Goal: Task Accomplishment & Management: Manage account settings

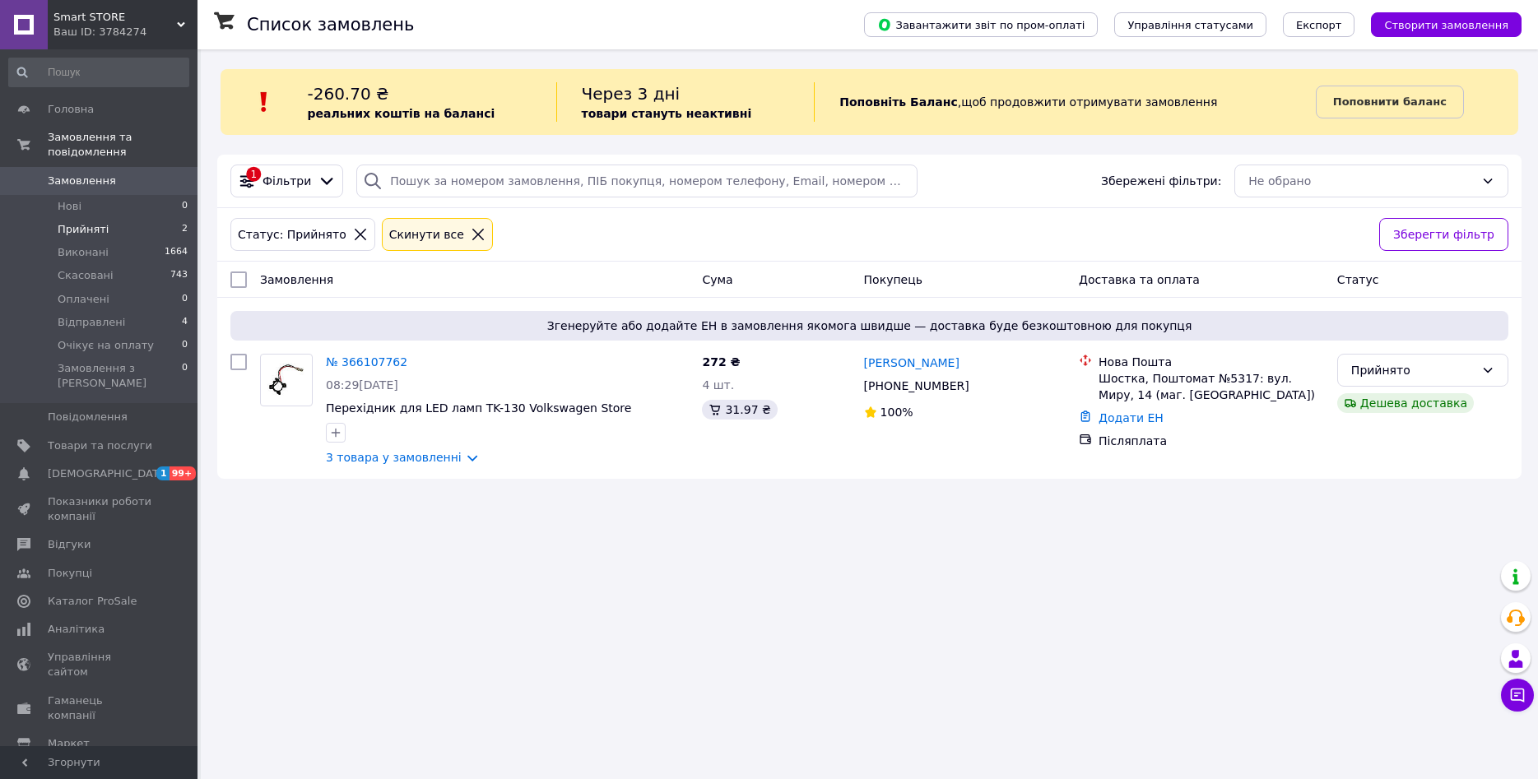
click at [105, 174] on span "Замовлення" at bounding box center [82, 181] width 68 height 15
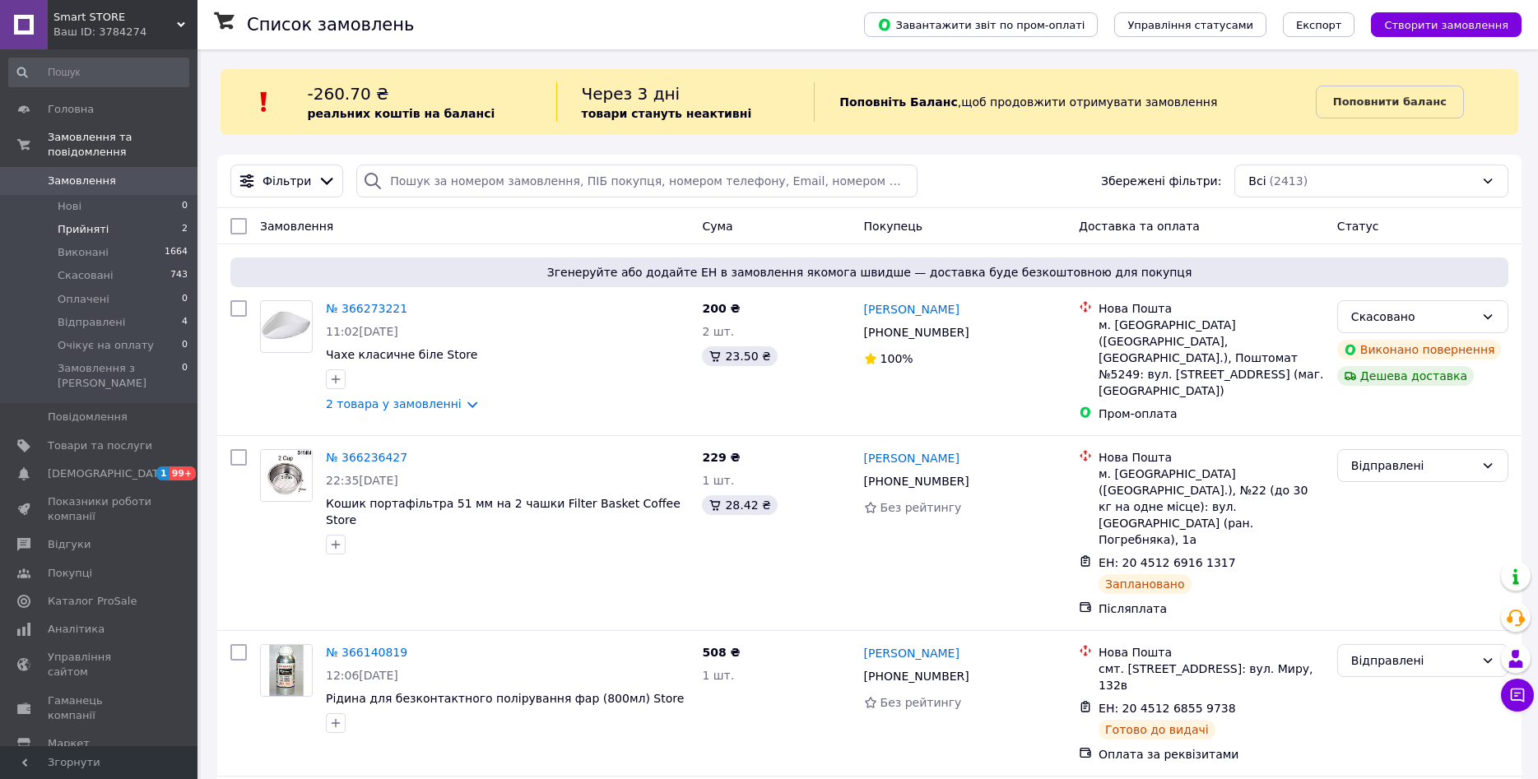
click at [78, 222] on span "Прийняті" at bounding box center [83, 229] width 51 height 15
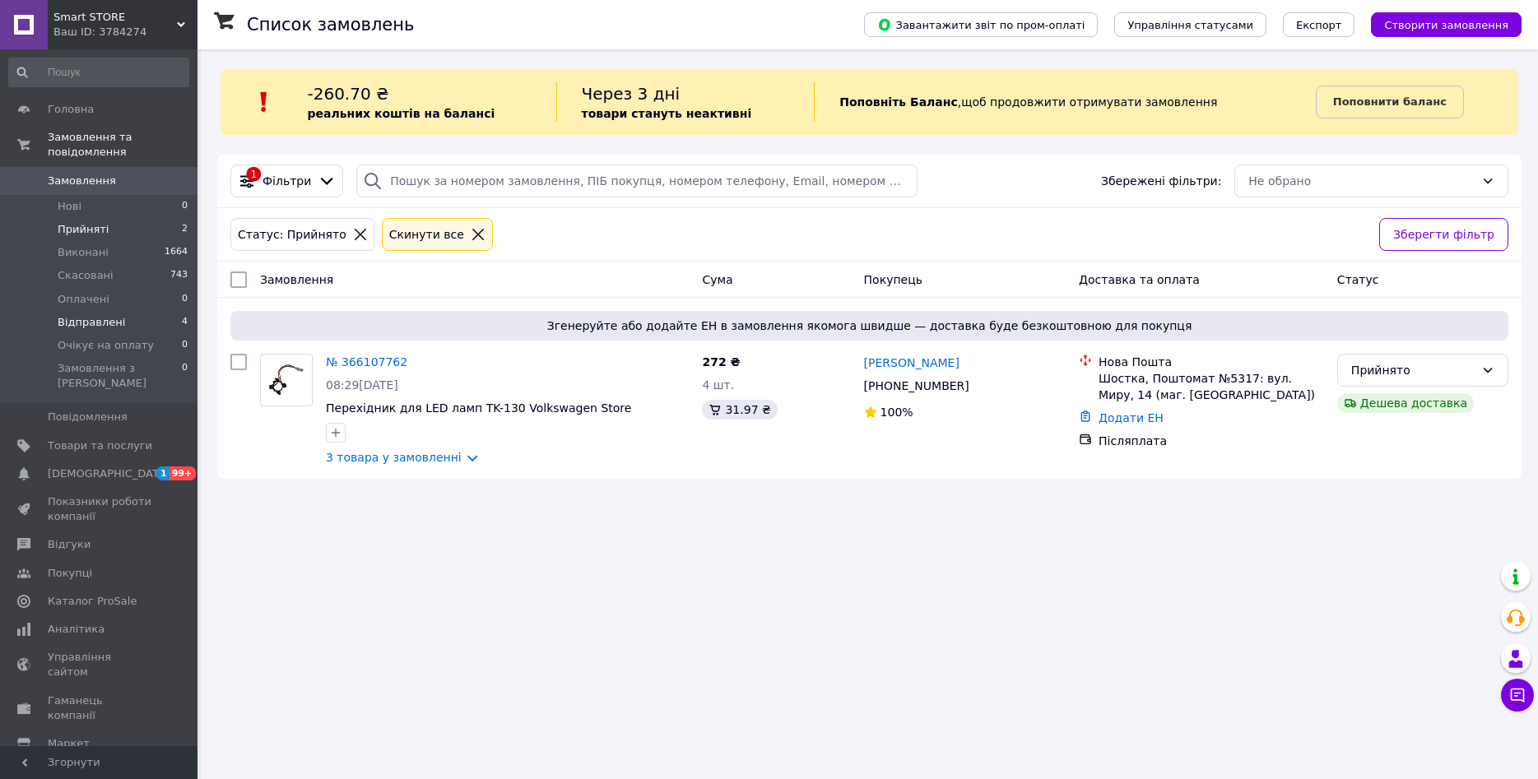
click at [102, 315] on span "Відправлені" at bounding box center [91, 322] width 67 height 15
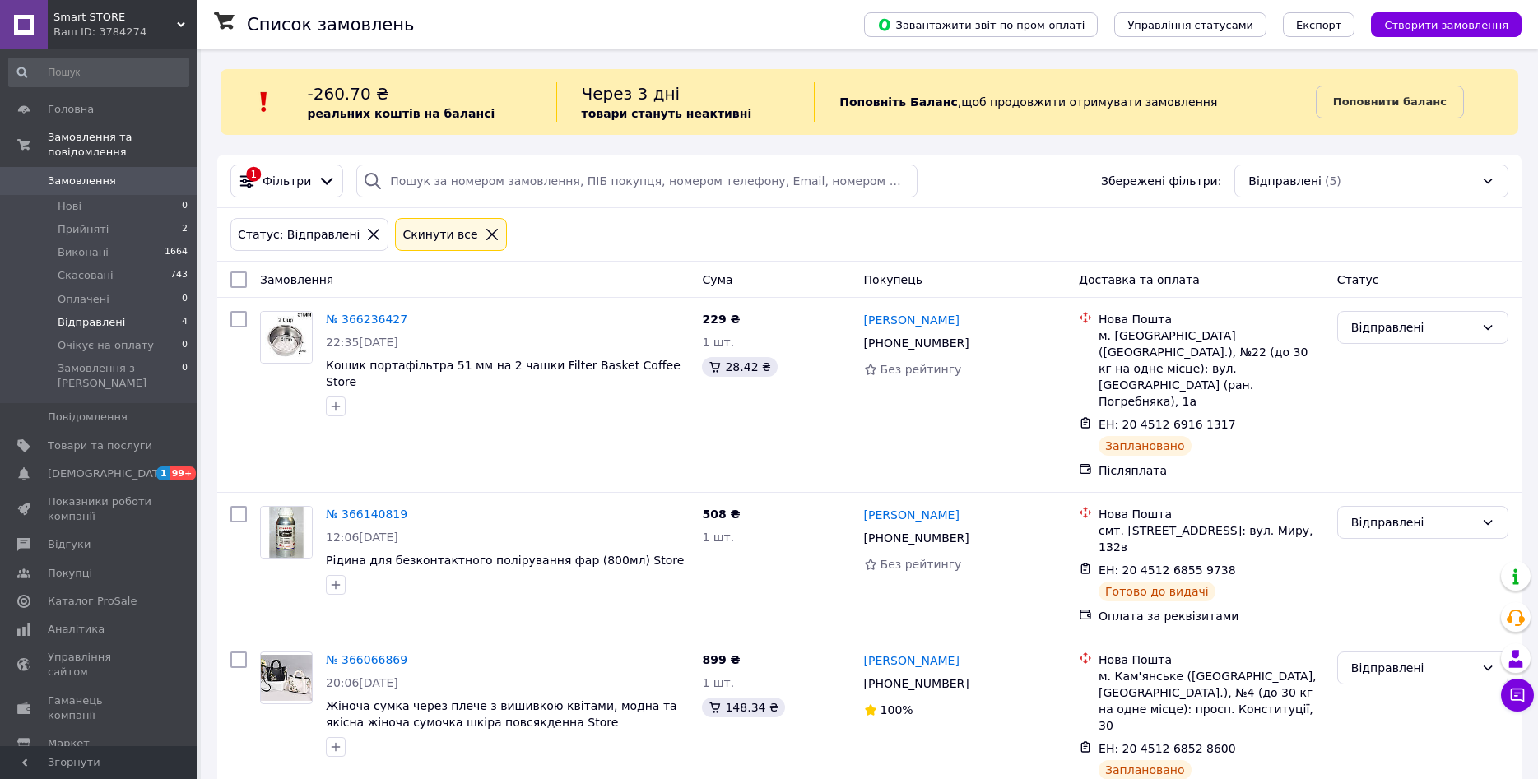
scroll to position [280, 0]
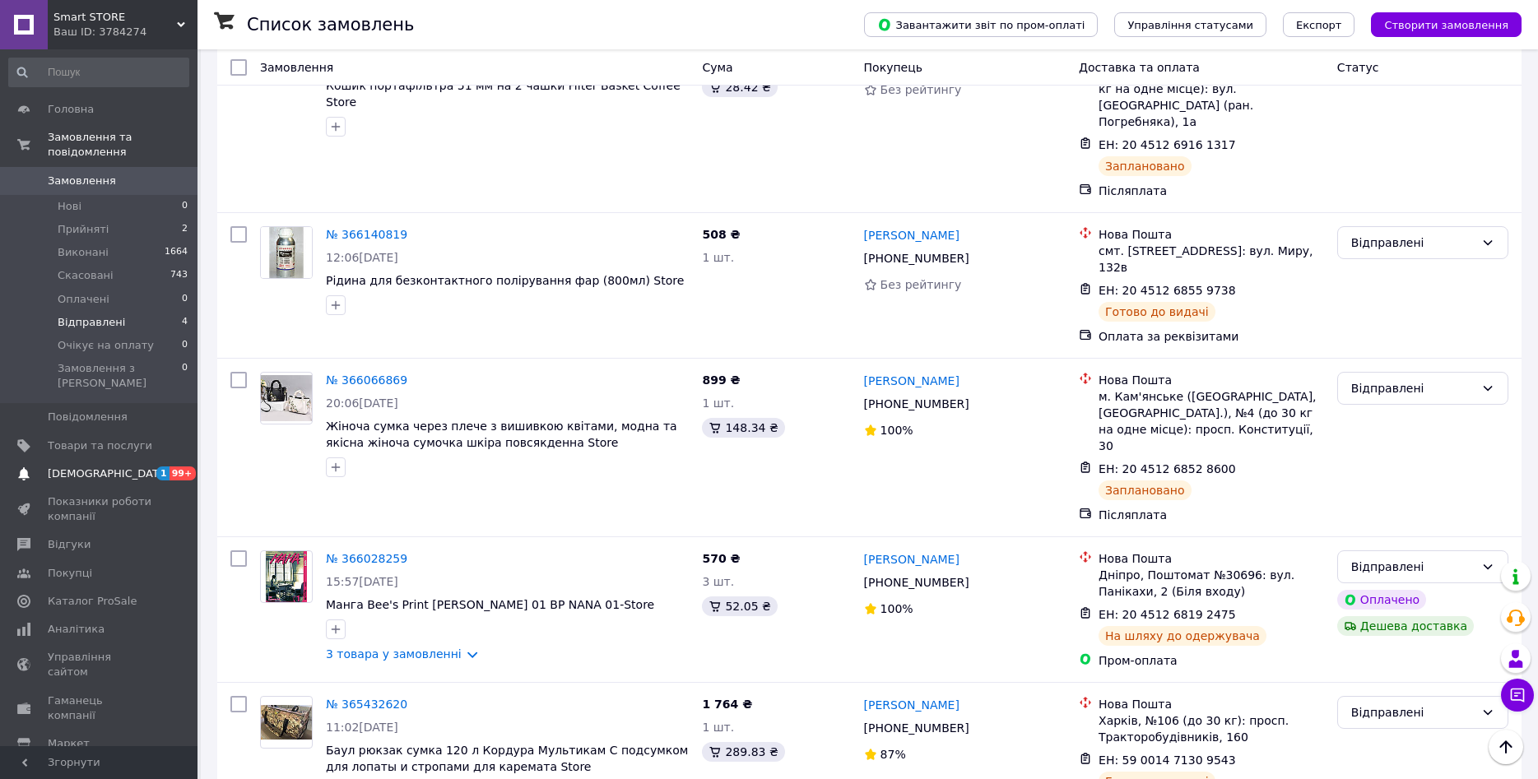
click at [102, 467] on span "[DEMOGRAPHIC_DATA]" at bounding box center [109, 474] width 122 height 15
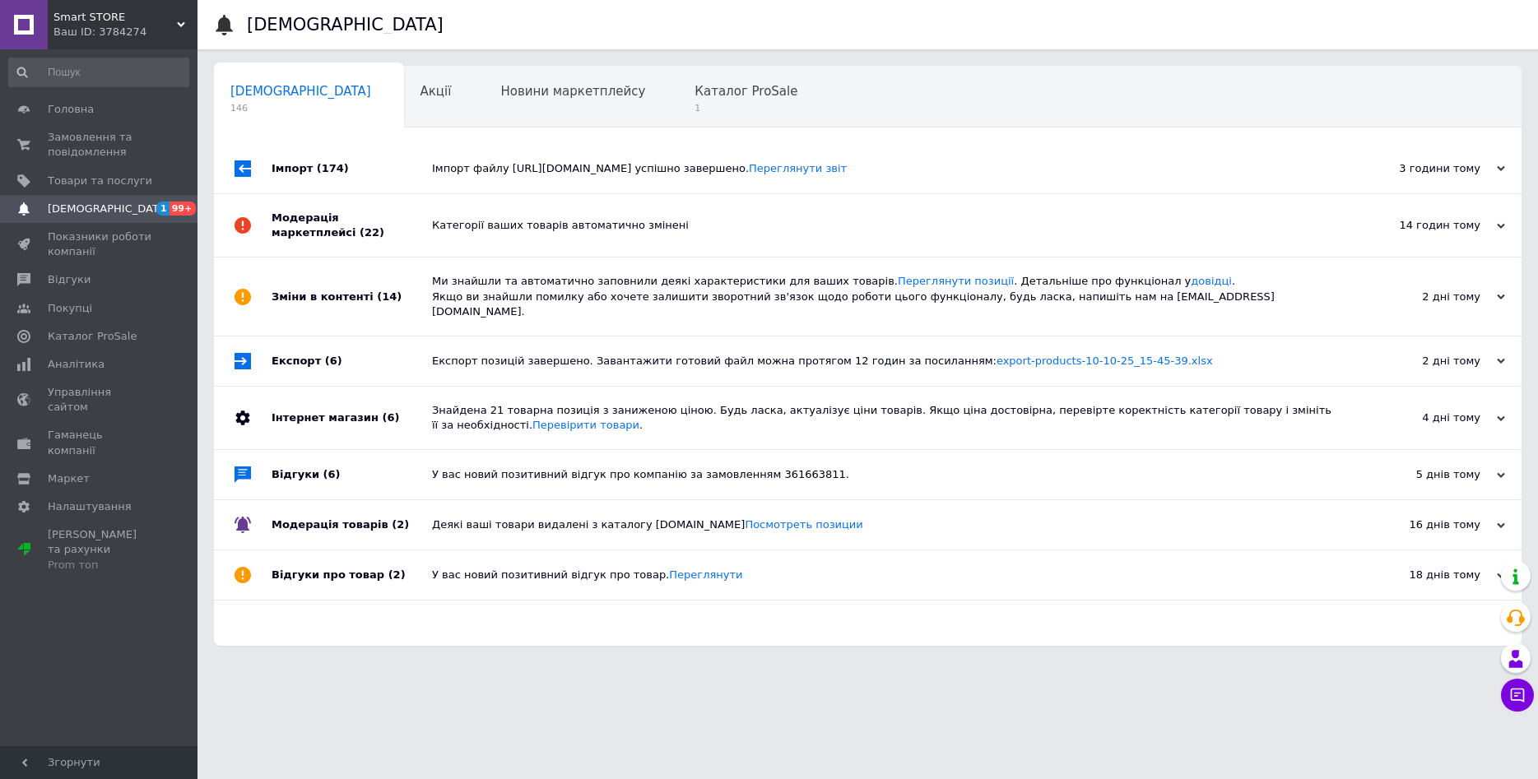
click at [92, 34] on div "Ваш ID: 3784274" at bounding box center [125, 32] width 144 height 15
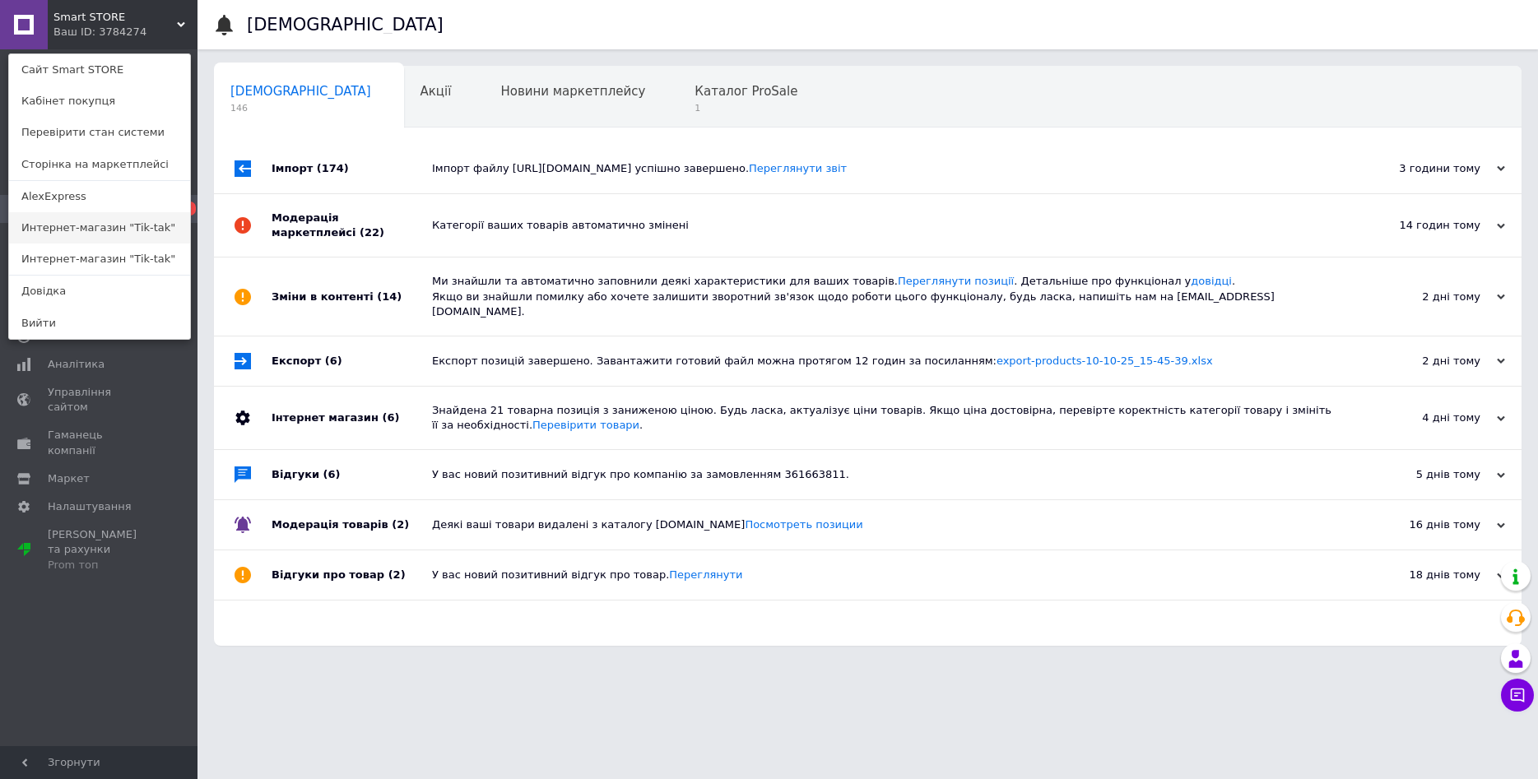
click at [99, 230] on link "Интернет-магазин "Tik-tak"" at bounding box center [99, 227] width 181 height 31
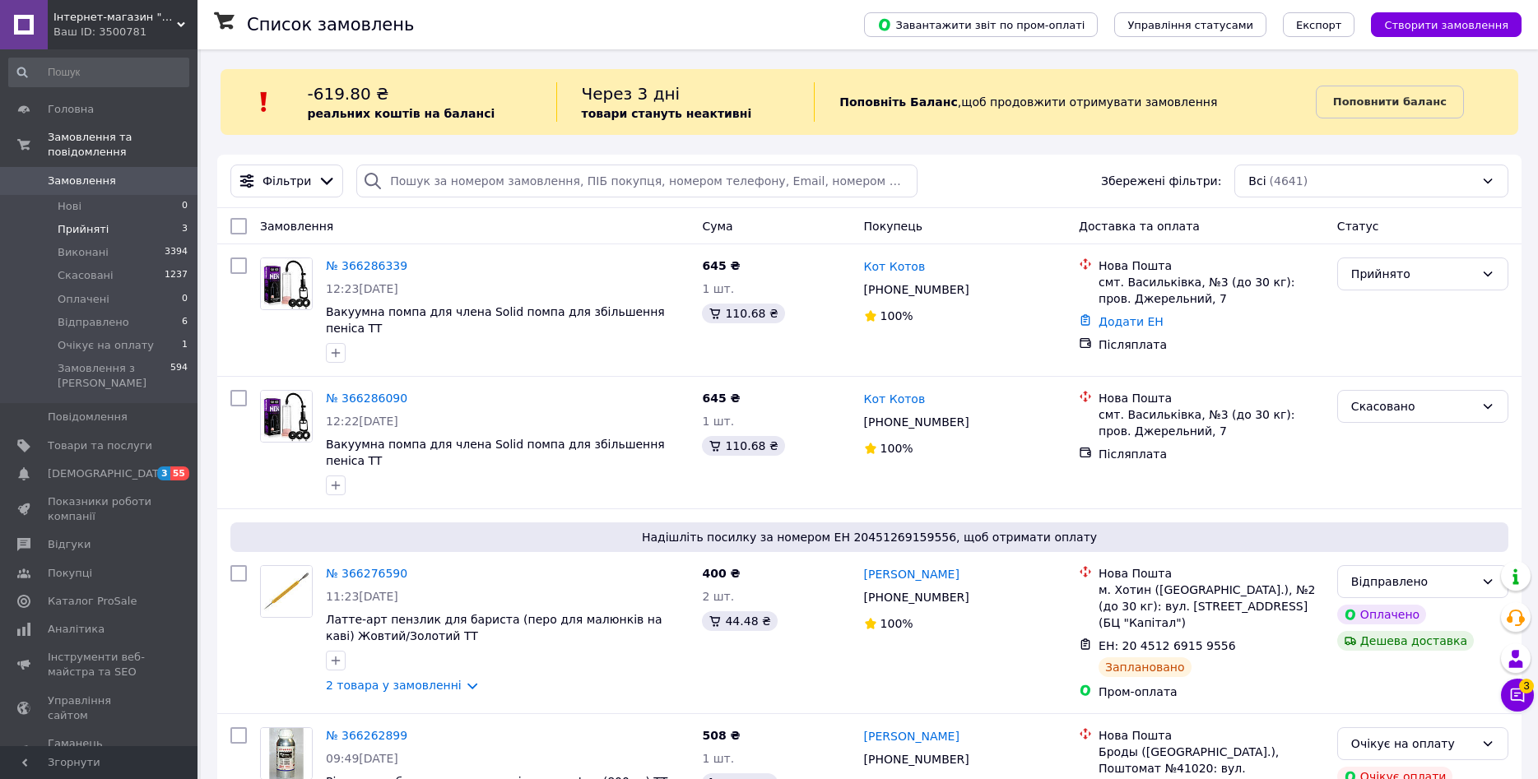
click at [98, 222] on span "Прийняті" at bounding box center [83, 229] width 51 height 15
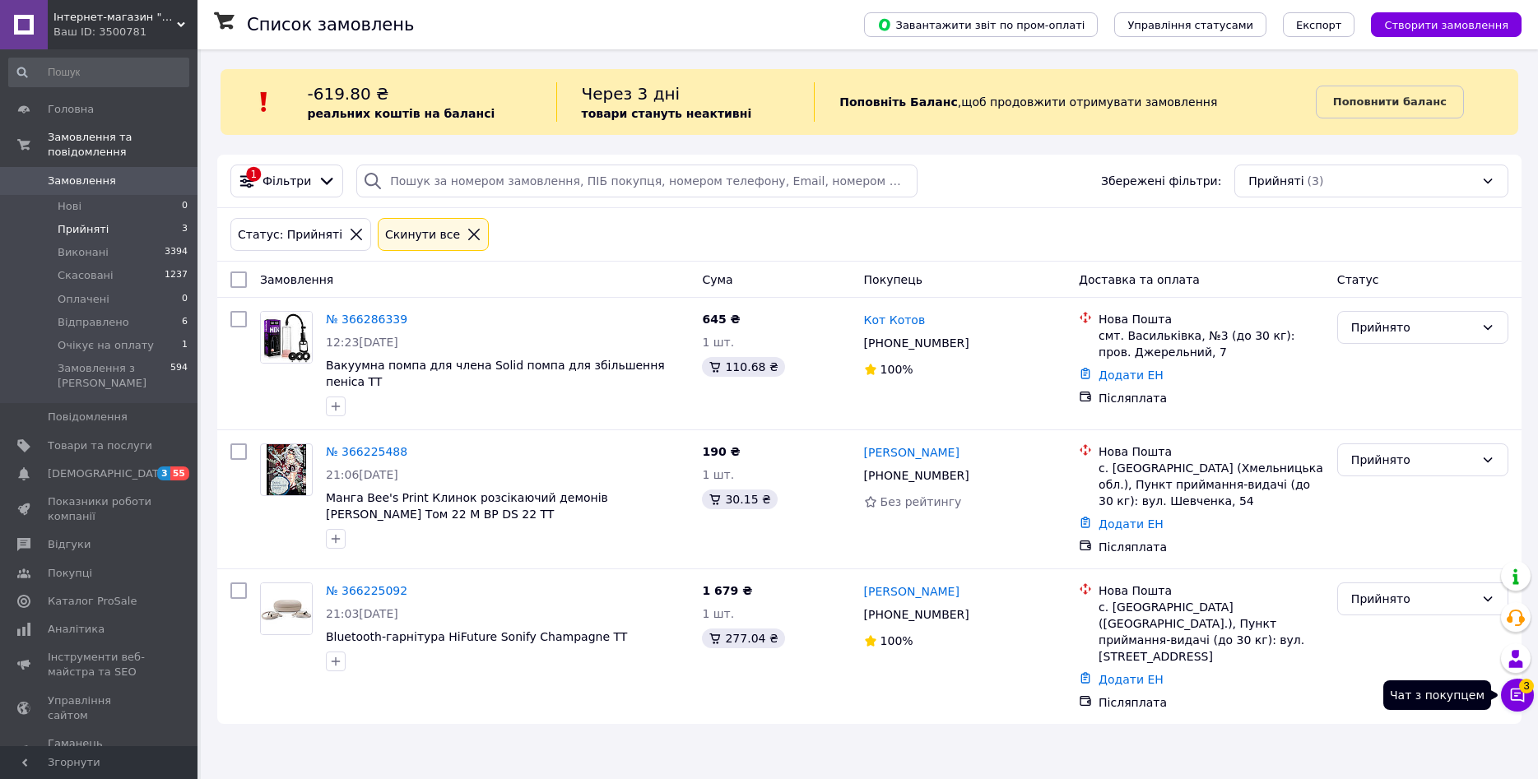
click at [1518, 694] on icon at bounding box center [1518, 696] width 14 height 14
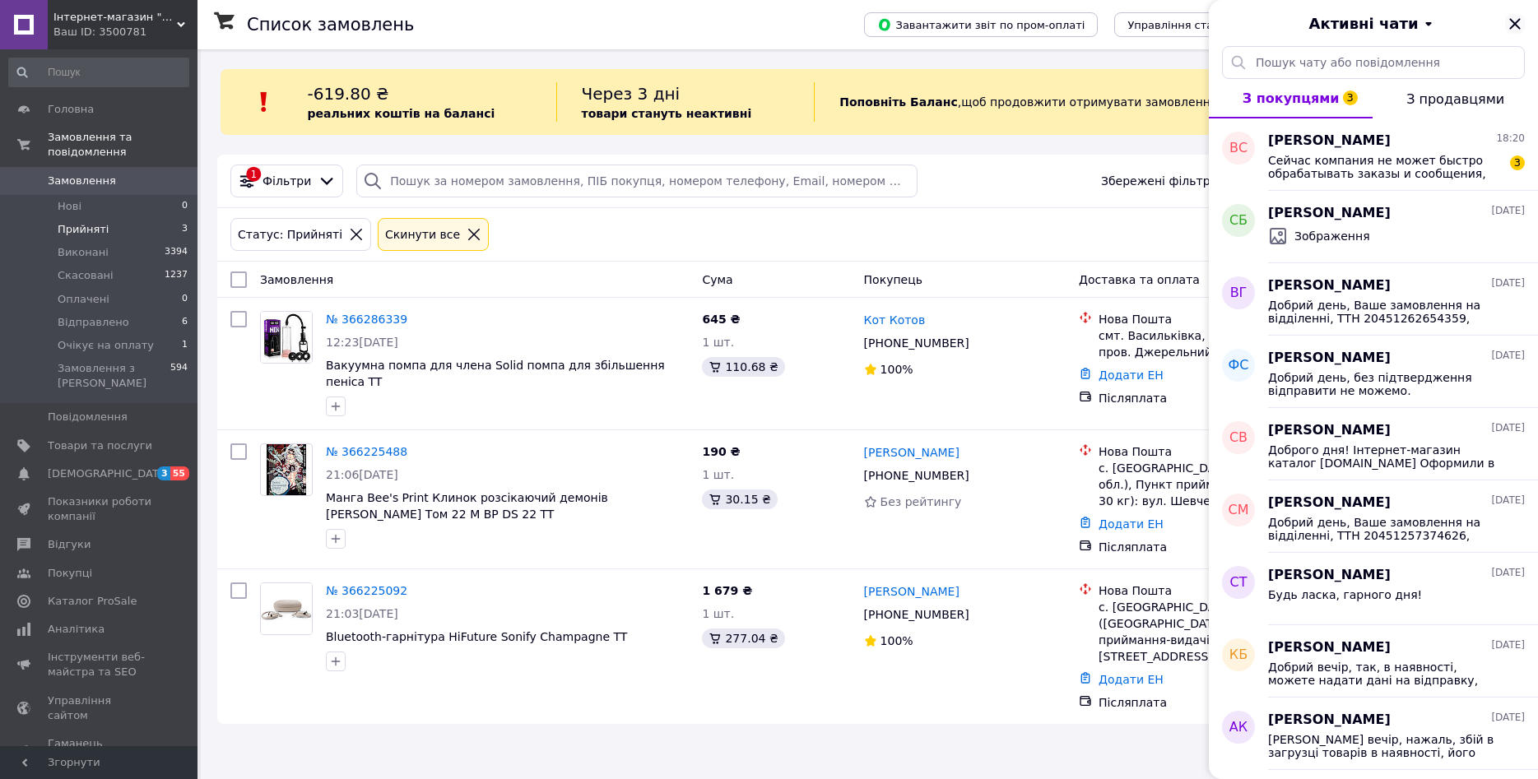
click at [1517, 31] on icon "Закрити" at bounding box center [1515, 24] width 20 height 20
